Goal: Task Accomplishment & Management: Use online tool/utility

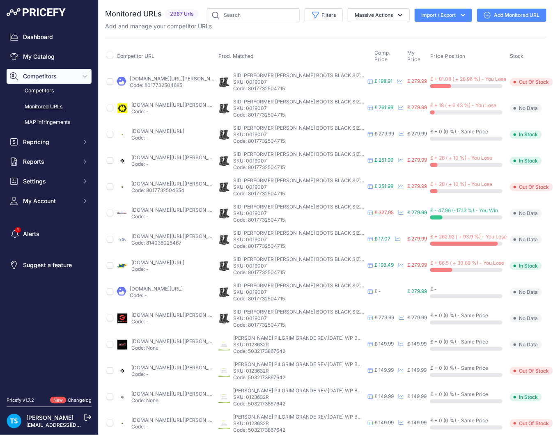
click at [441, 11] on button "Import / Export" at bounding box center [443, 15] width 57 height 13
click at [426, 36] on div "Import" at bounding box center [443, 32] width 66 height 15
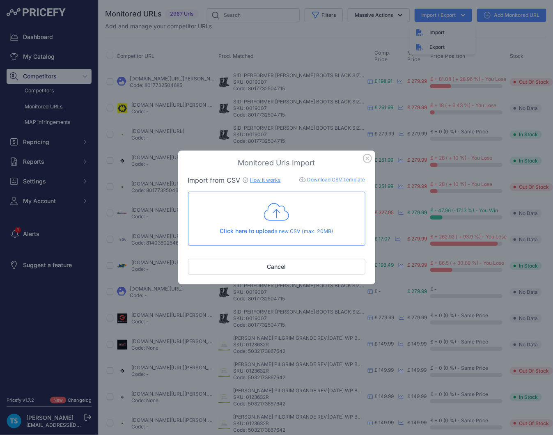
click at [299, 214] on div "Click here to upload a new CSV (max. 20MB)" at bounding box center [276, 219] width 163 height 34
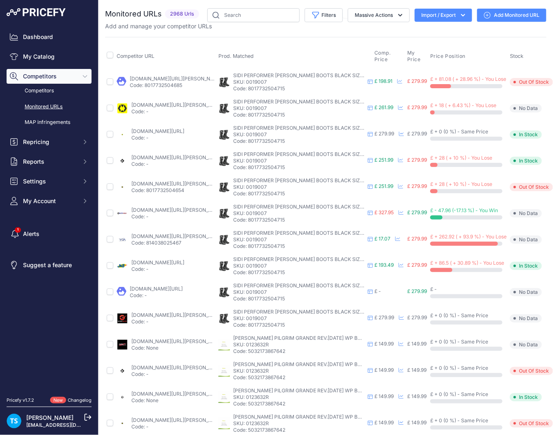
click at [440, 19] on button "Import / Export" at bounding box center [443, 15] width 57 height 13
click at [442, 30] on div "Import" at bounding box center [443, 32] width 66 height 15
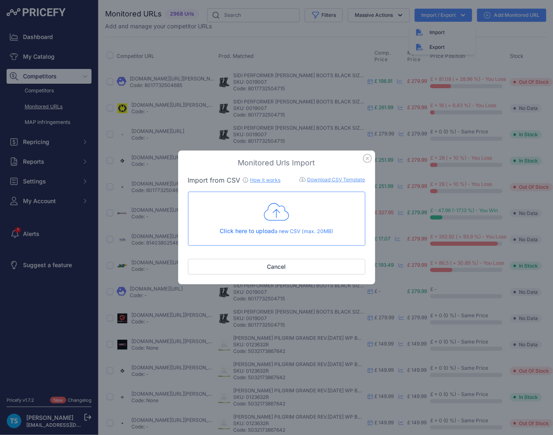
click at [260, 220] on div "Click here to upload a new CSV (max. 20MB)" at bounding box center [276, 219] width 163 height 34
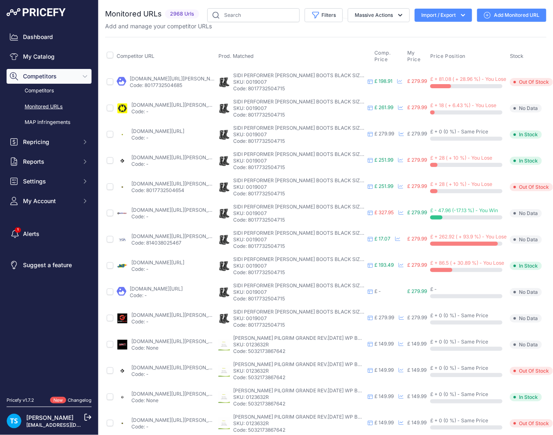
click at [446, 11] on button "Import / Export" at bounding box center [443, 15] width 57 height 13
click at [441, 28] on div "Import" at bounding box center [443, 32] width 66 height 15
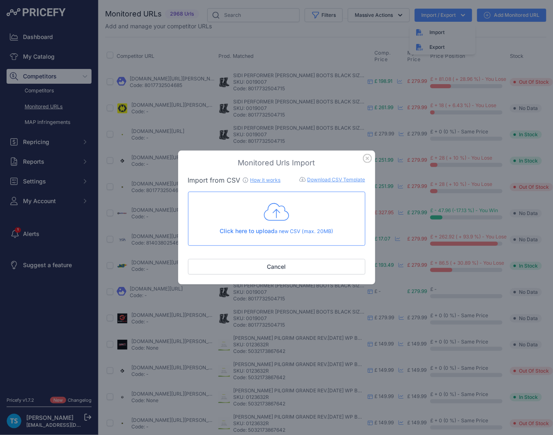
click at [286, 226] on div "Click here to upload a new CSV (max. 20MB)" at bounding box center [276, 219] width 163 height 34
